Goal: Transaction & Acquisition: Purchase product/service

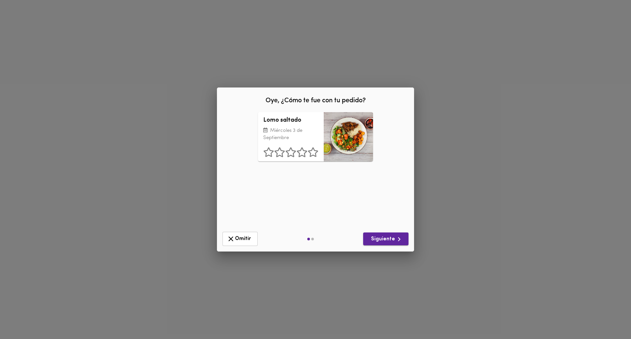
click at [397, 237] on icon "button" at bounding box center [399, 239] width 8 height 8
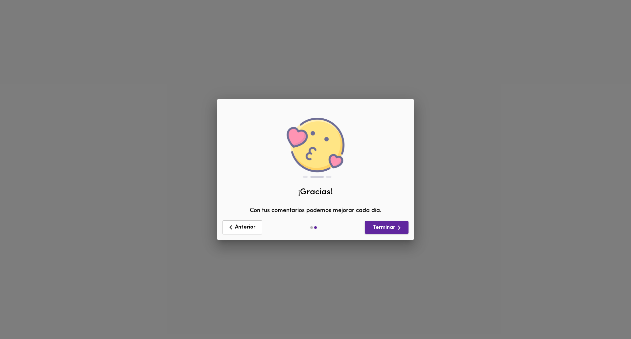
click at [386, 225] on span "Terminar" at bounding box center [386, 228] width 33 height 8
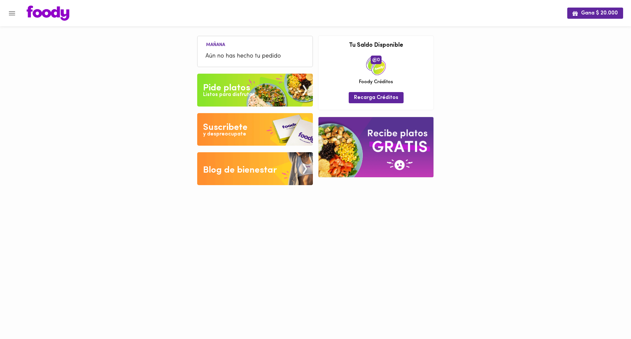
click at [232, 87] on div "Pide platos" at bounding box center [226, 88] width 47 height 13
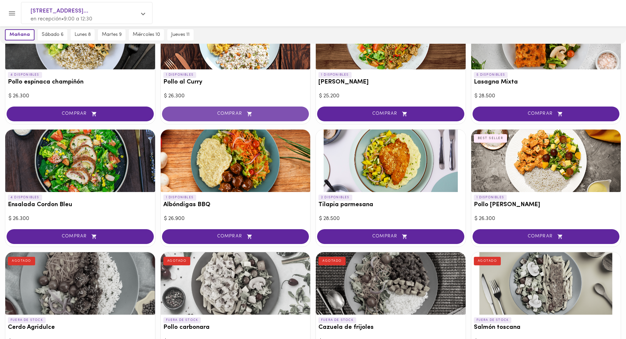
scroll to position [362, 0]
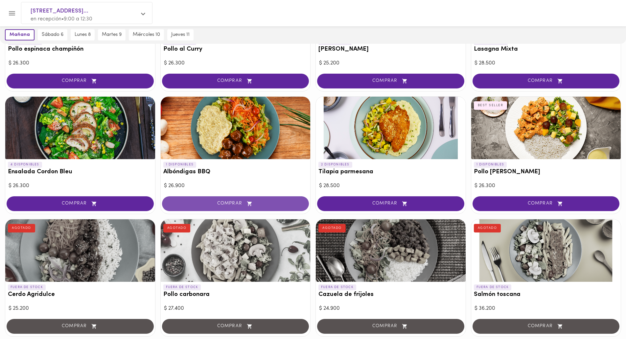
click at [232, 206] on span "COMPRAR" at bounding box center [235, 204] width 131 height 6
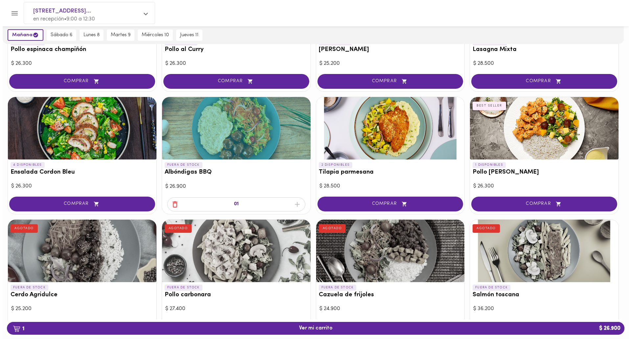
scroll to position [362, 0]
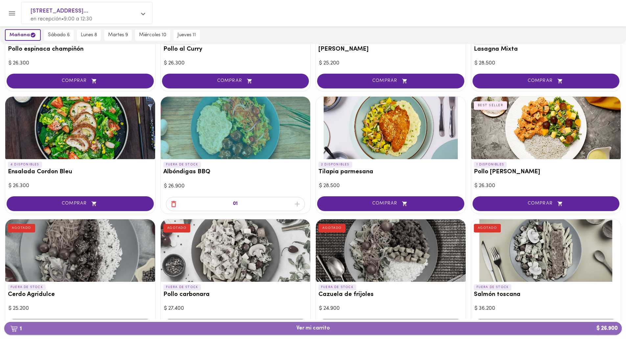
click at [325, 331] on span "1 Ver mi carrito $ 26.900" at bounding box center [314, 328] width 34 height 6
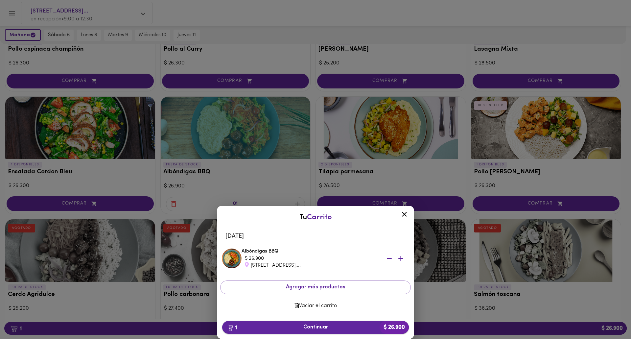
click at [323, 331] on button "1 Continuar $ 26.900" at bounding box center [315, 327] width 187 height 13
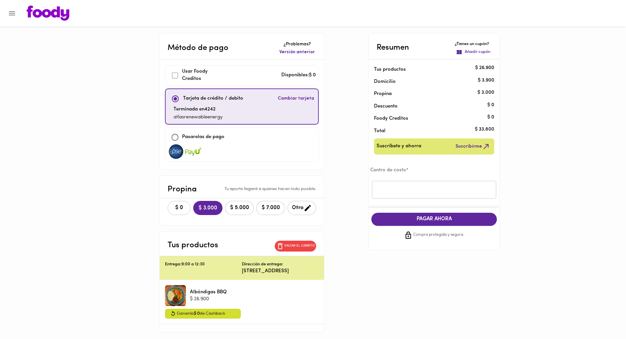
click at [168, 207] on button "$ 0" at bounding box center [179, 208] width 23 height 14
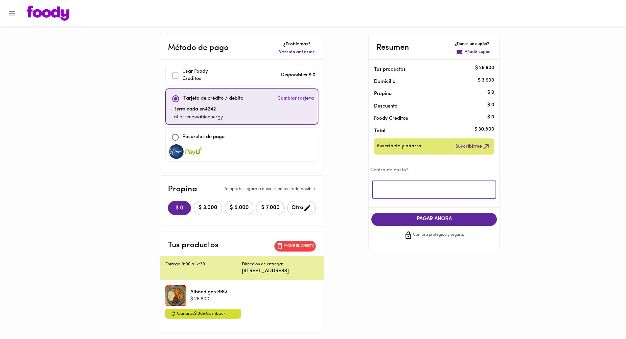
click at [386, 183] on input "text" at bounding box center [434, 190] width 124 height 18
type input "atlas"
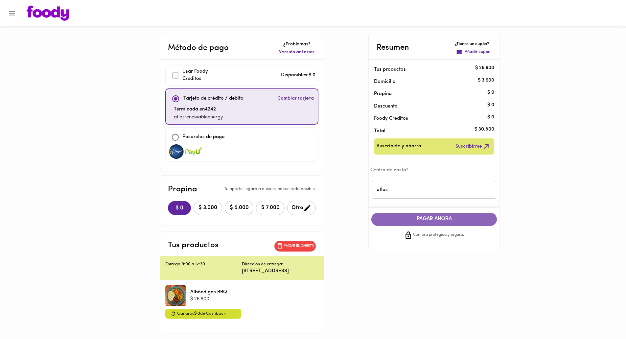
click at [427, 216] on span "PAGAR AHORA" at bounding box center [434, 219] width 112 height 6
